Goal: Browse casually

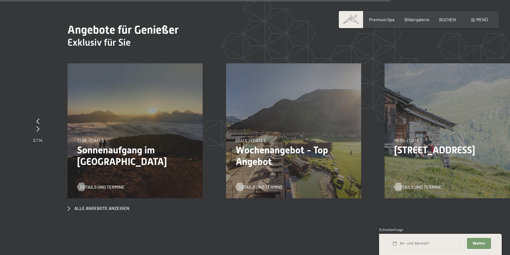
scroll to position [2124, 0]
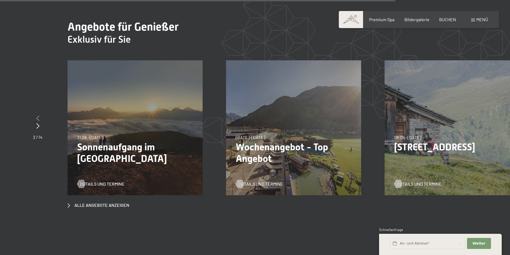
click at [38, 116] on icon at bounding box center [37, 119] width 3 height 6
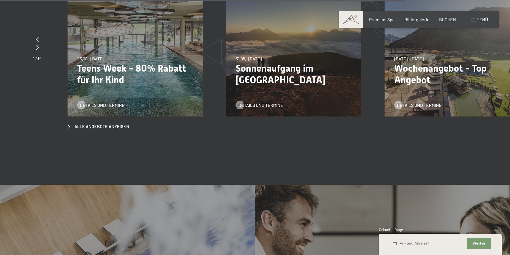
scroll to position [2207, 0]
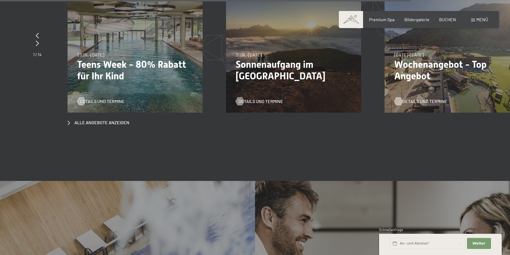
click at [407, 98] on span "Details und Termine" at bounding box center [425, 101] width 45 height 6
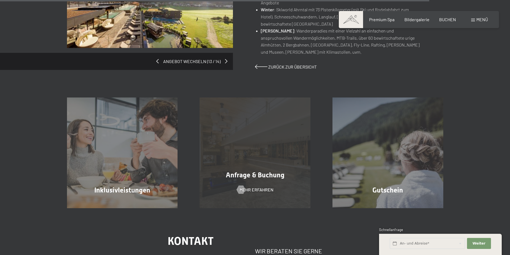
scroll to position [414, 0]
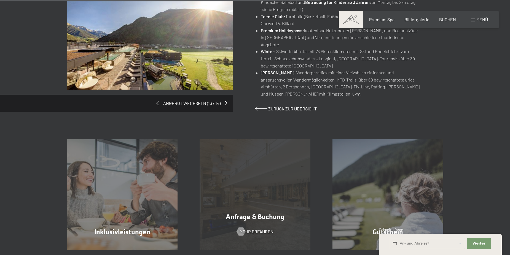
click at [261, 181] on div "Anfrage & Buchung Mehr erfahren" at bounding box center [255, 195] width 133 height 111
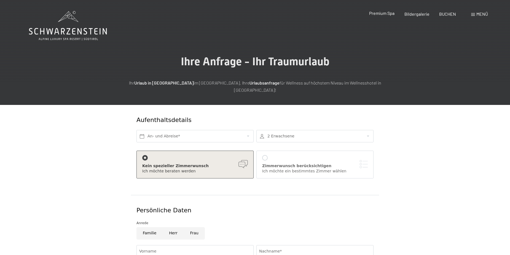
click at [384, 14] on span "Premium Spa" at bounding box center [381, 12] width 25 height 5
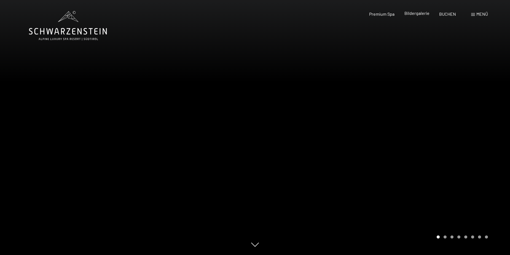
click at [415, 14] on span "Bildergalerie" at bounding box center [417, 12] width 25 height 5
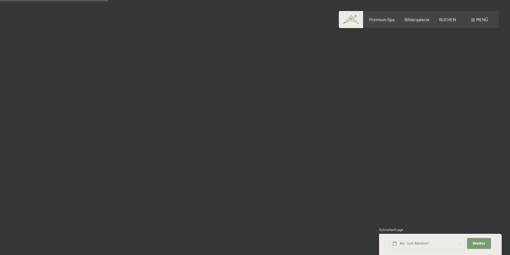
scroll to position [1490, 0]
